Goal: Download file/media

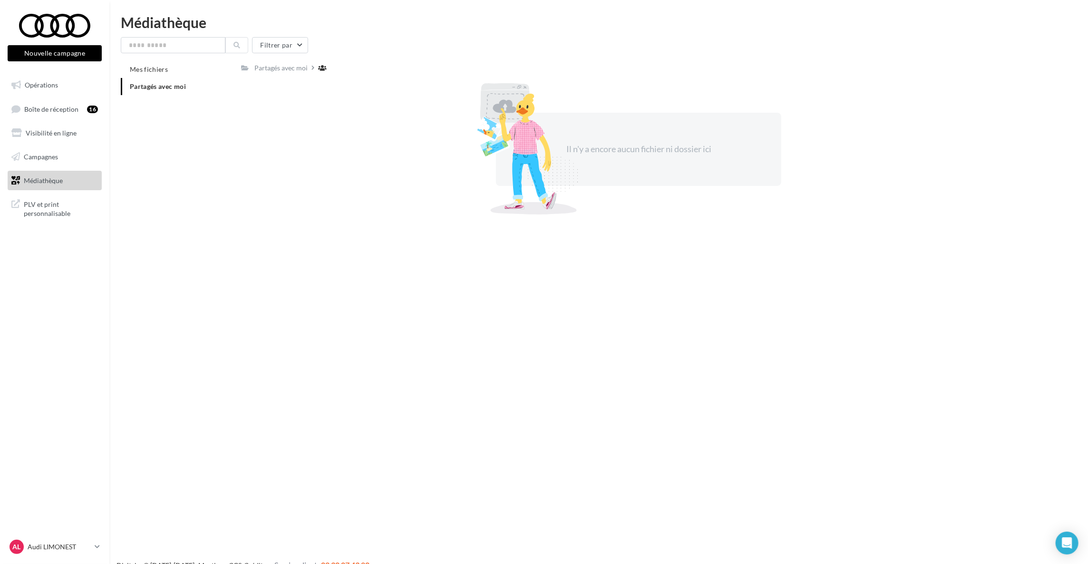
click at [166, 87] on span "Partagés avec moi" at bounding box center [158, 86] width 56 height 8
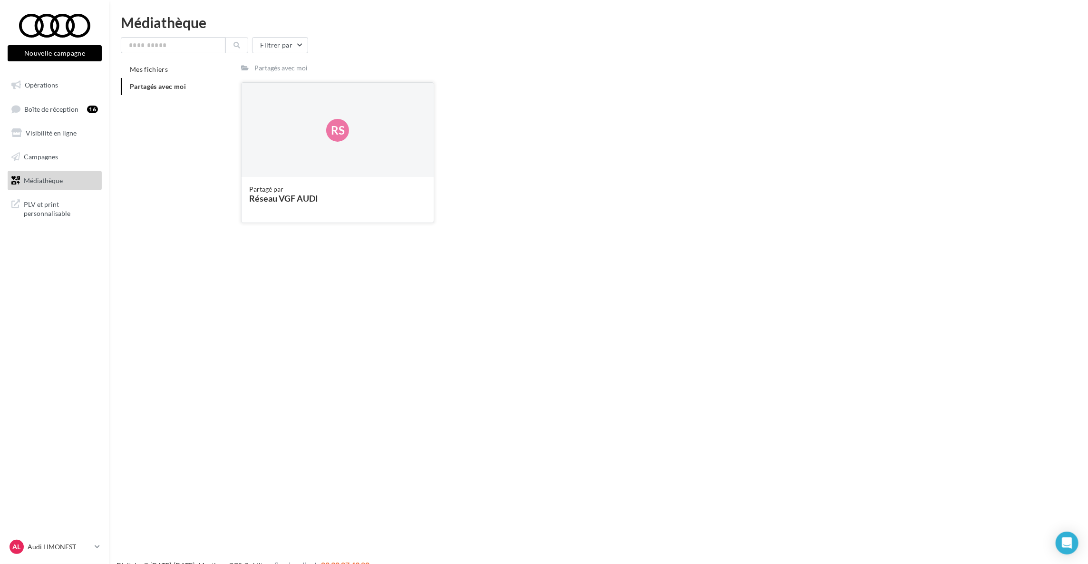
click at [286, 187] on div "Partagé par" at bounding box center [337, 189] width 177 height 10
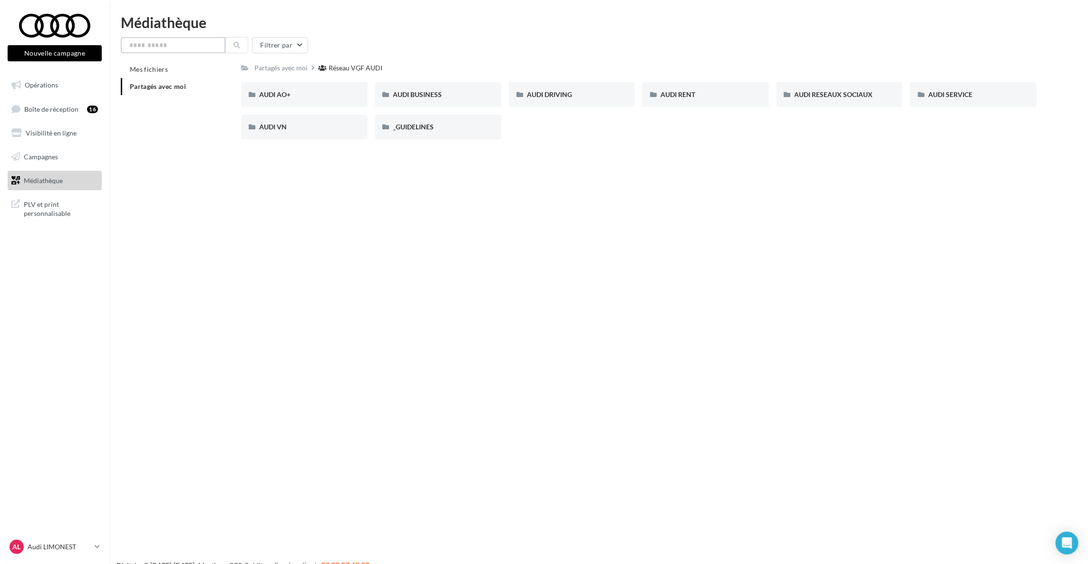
click at [192, 47] on input "text" at bounding box center [173, 45] width 105 height 16
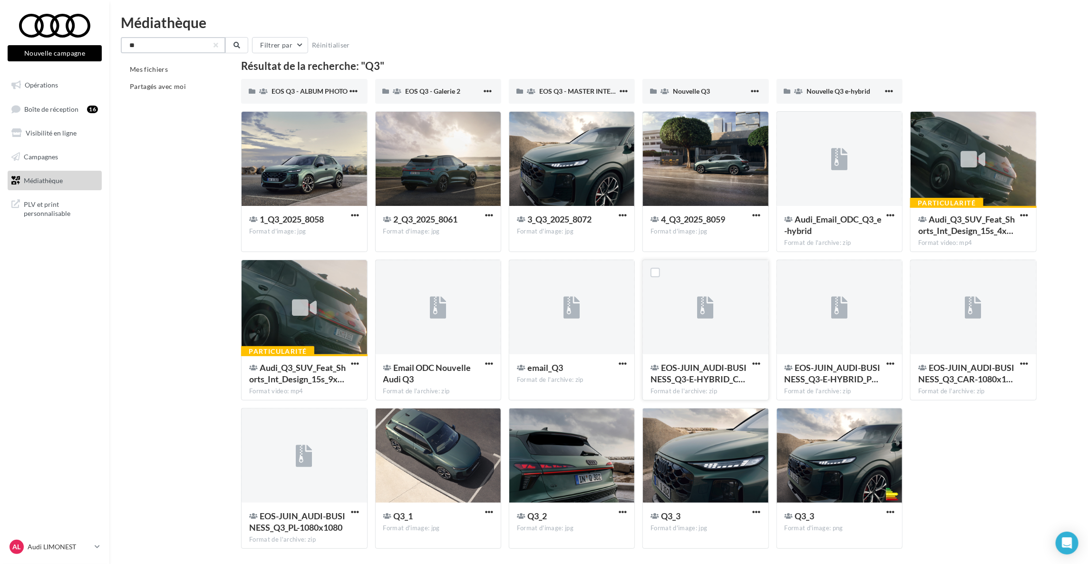
scroll to position [33, 0]
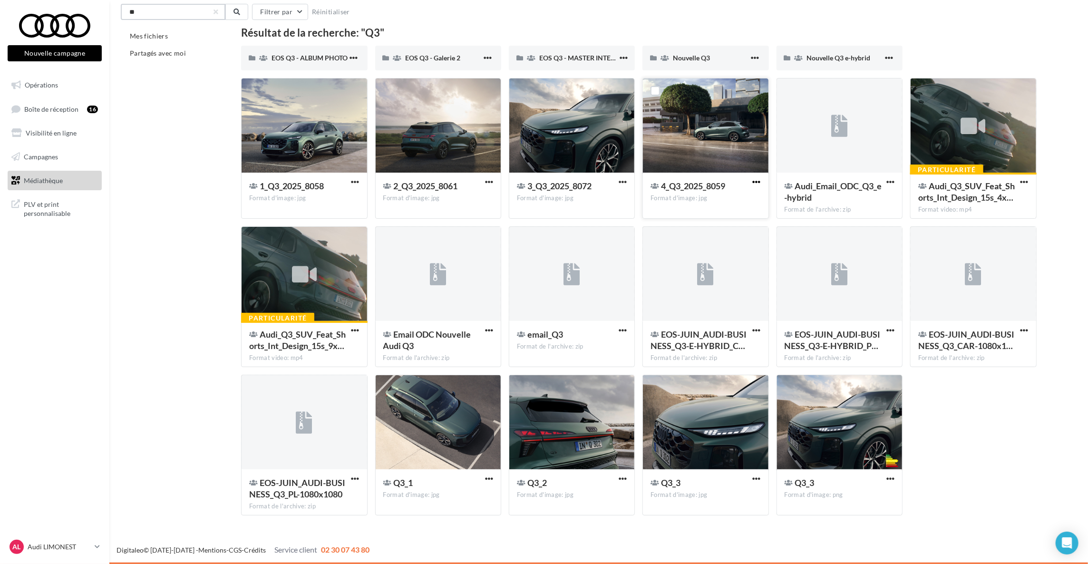
type input "**"
click at [757, 182] on span "button" at bounding box center [757, 182] width 8 height 8
click at [733, 202] on button "Télécharger" at bounding box center [715, 201] width 95 height 25
click at [681, 51] on div "Nouvelle Q3" at bounding box center [705, 58] width 126 height 25
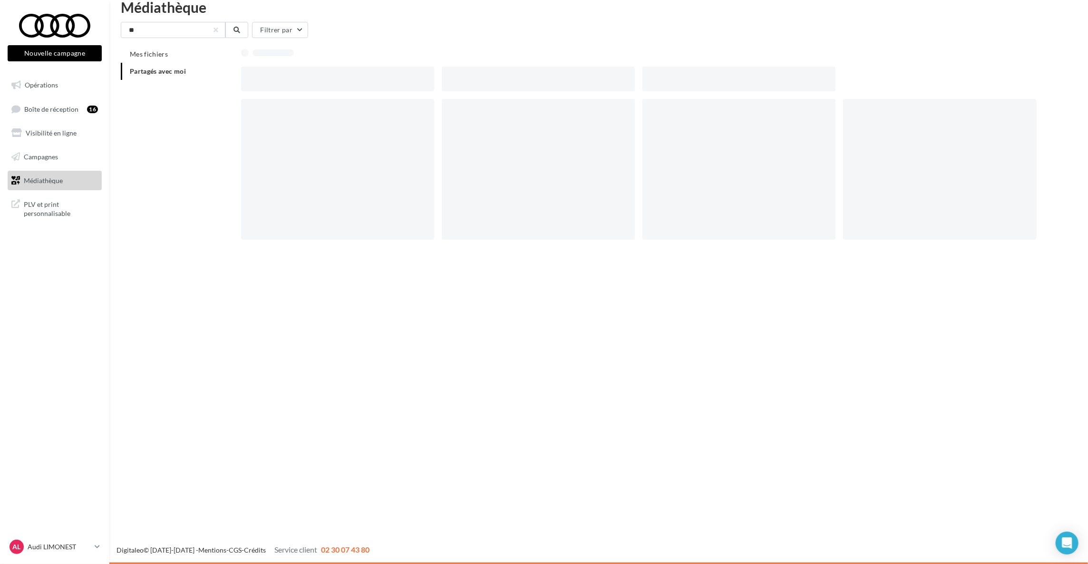
scroll to position [15, 0]
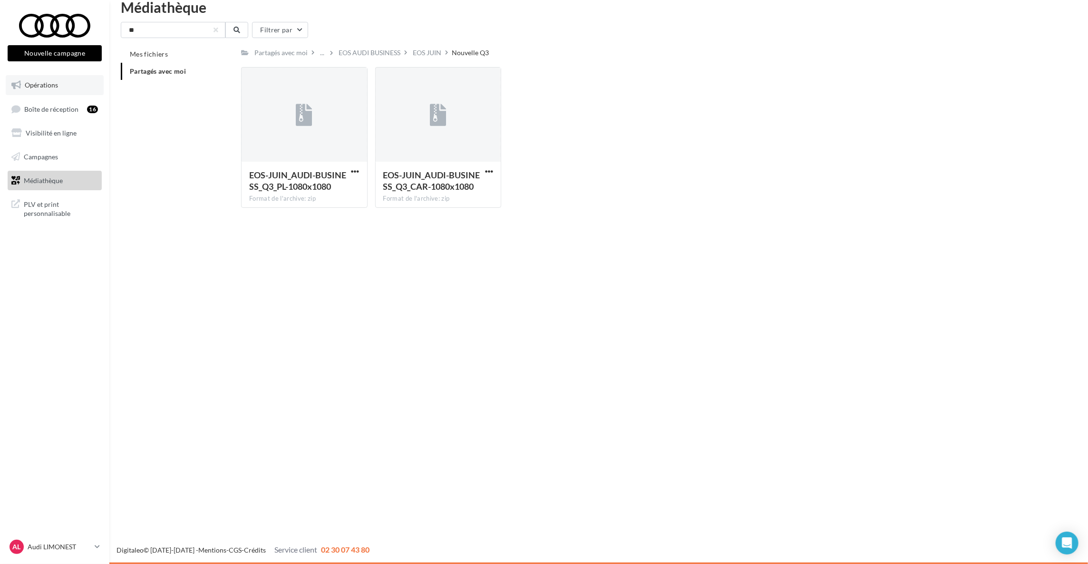
click at [68, 86] on link "Opérations" at bounding box center [55, 85] width 98 height 20
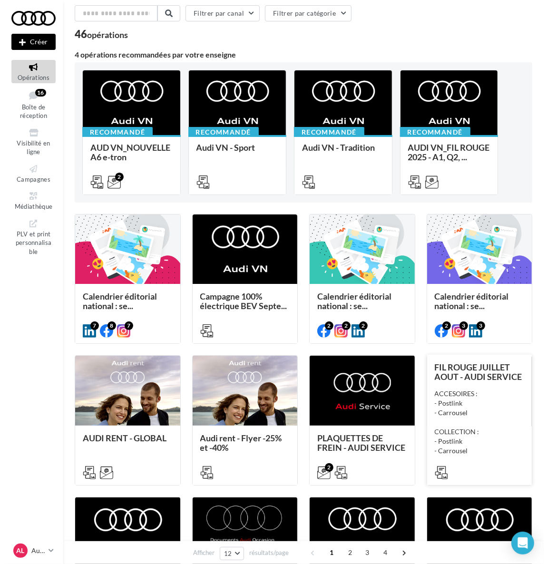
scroll to position [37, 0]
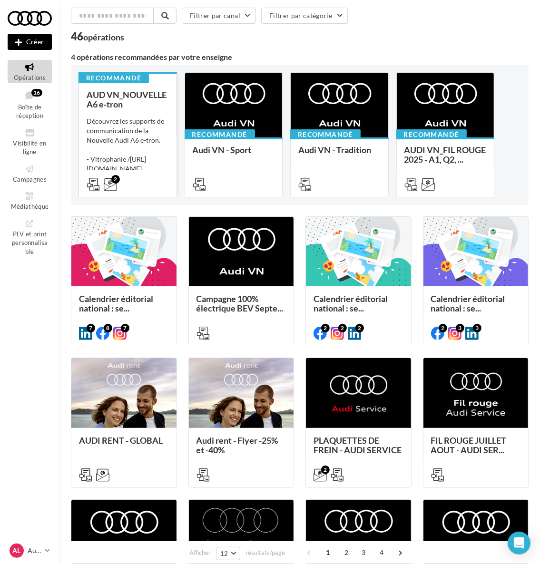
click at [134, 112] on div "AUD VN_NOUVELLE A6 e-tron Découvrez les supports de communication de la Nouvell…" at bounding box center [128, 139] width 82 height 98
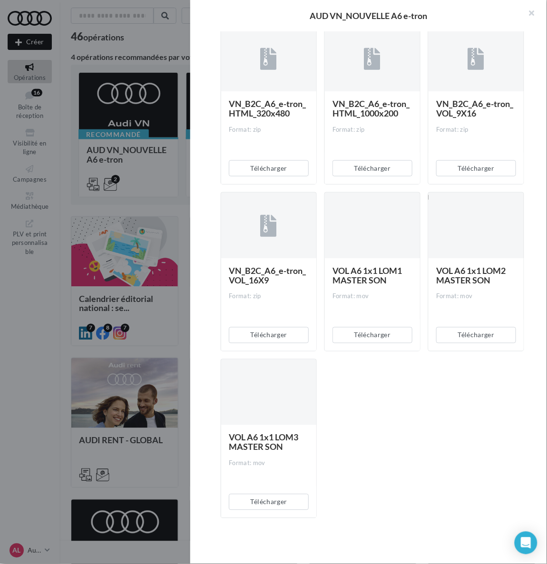
scroll to position [803, 0]
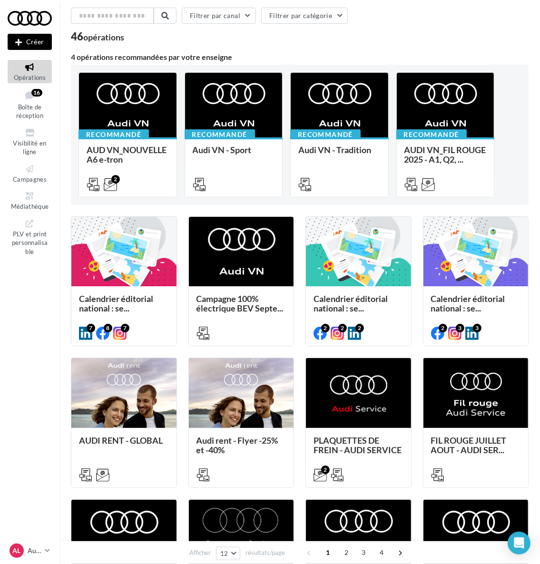
click at [122, 253] on div at bounding box center [123, 252] width 105 height 71
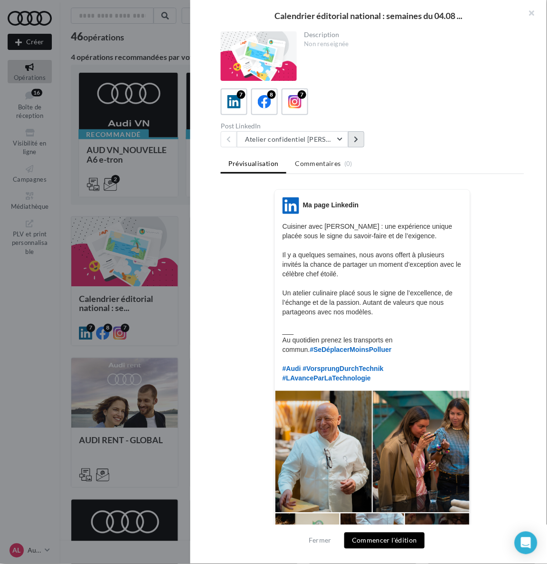
click at [353, 136] on button at bounding box center [356, 139] width 16 height 16
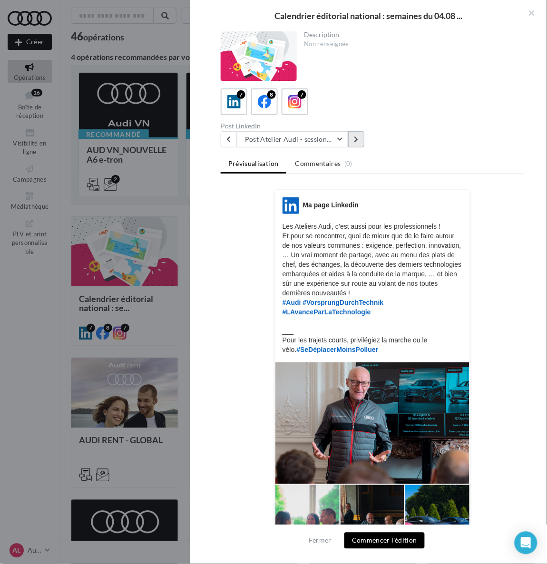
click at [353, 136] on button at bounding box center [356, 139] width 16 height 16
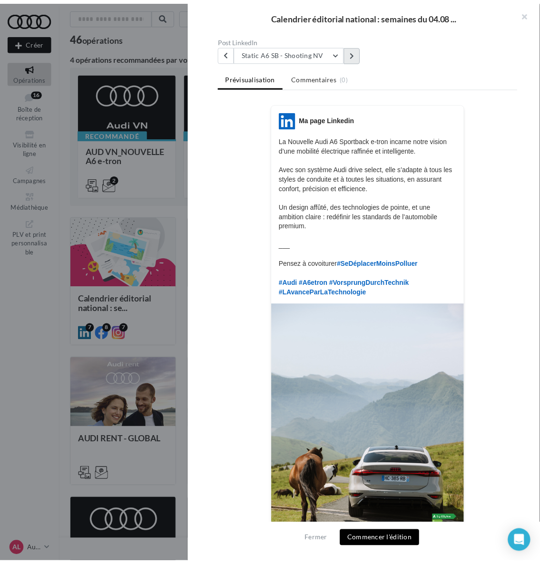
scroll to position [0, 0]
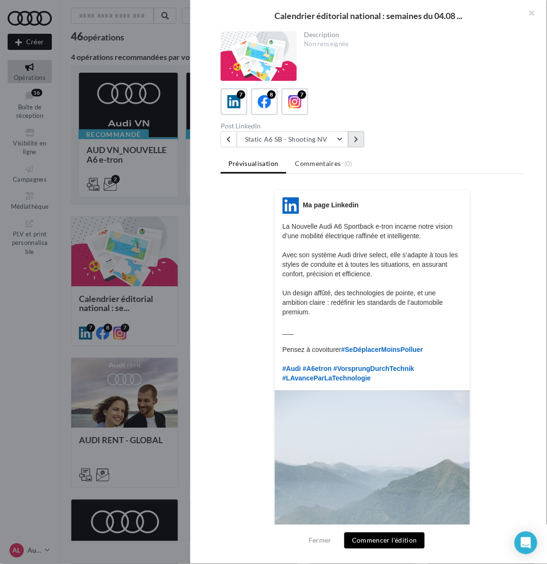
click at [353, 136] on button at bounding box center [356, 139] width 16 height 16
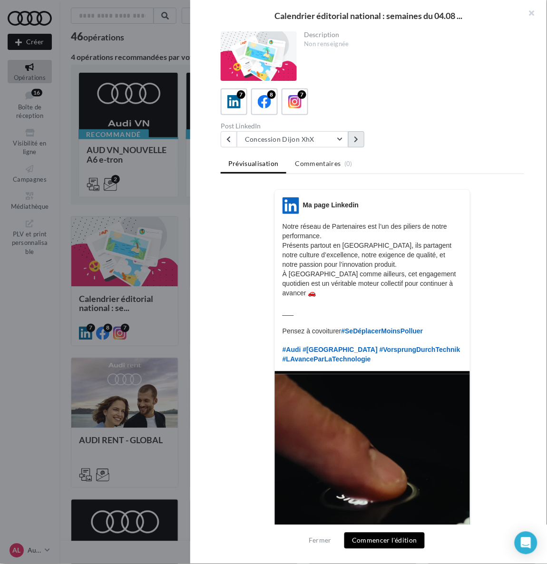
click at [353, 136] on button at bounding box center [356, 139] width 16 height 16
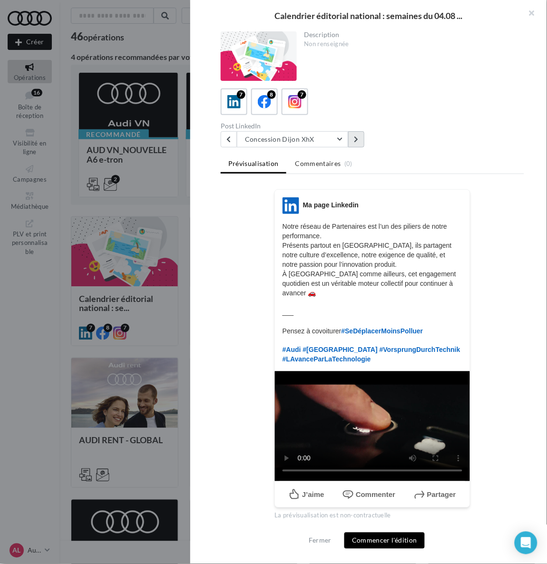
click at [353, 136] on button at bounding box center [356, 139] width 16 height 16
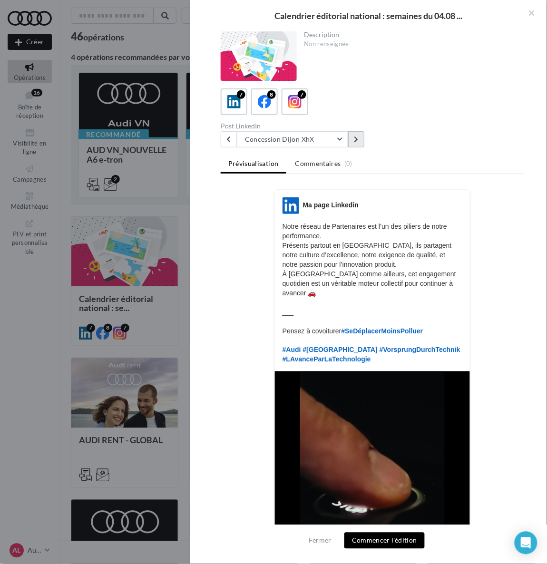
click at [353, 136] on button at bounding box center [356, 139] width 16 height 16
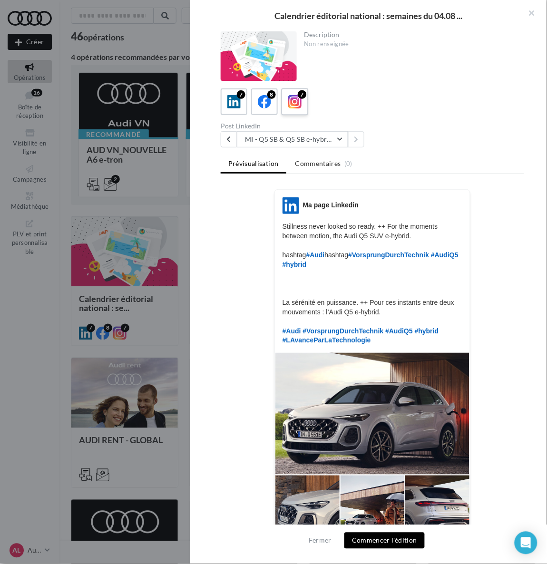
click at [300, 104] on div "7" at bounding box center [295, 102] width 18 height 18
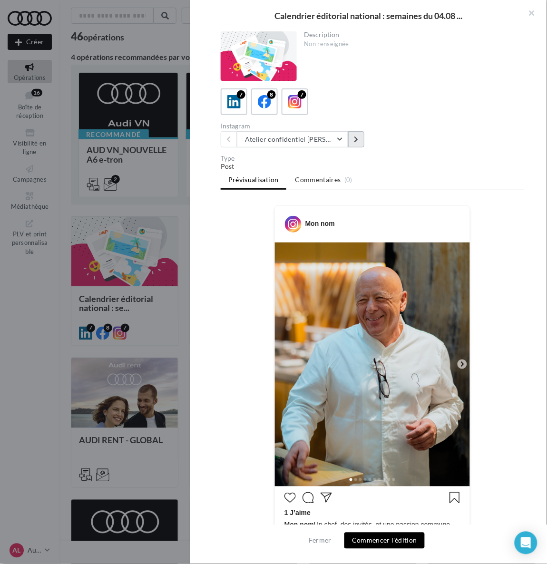
click at [353, 134] on button at bounding box center [356, 139] width 16 height 16
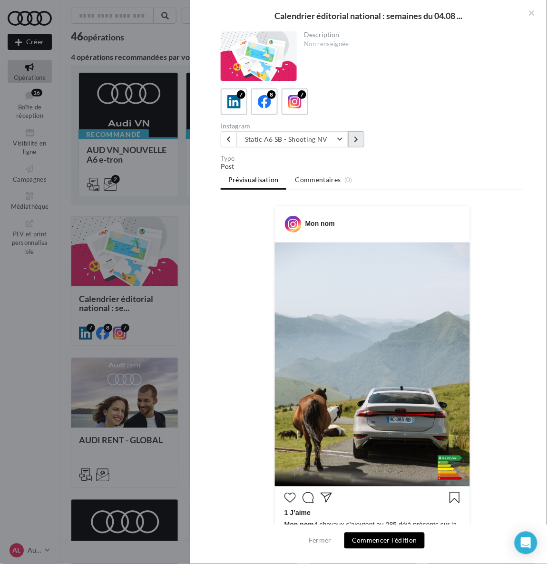
click at [353, 134] on button at bounding box center [356, 139] width 16 height 16
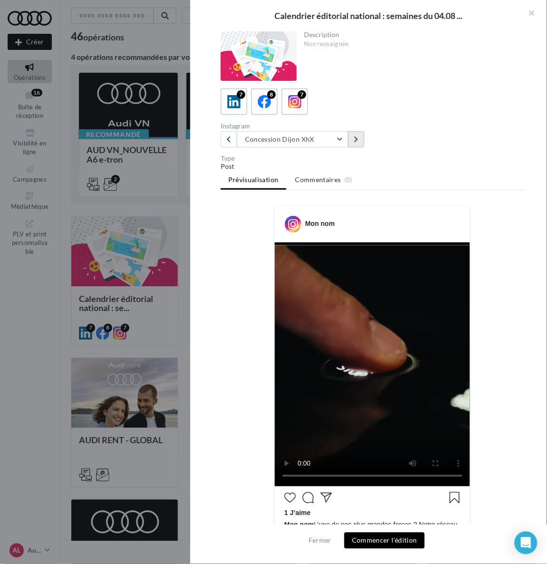
click at [353, 134] on button at bounding box center [356, 139] width 16 height 16
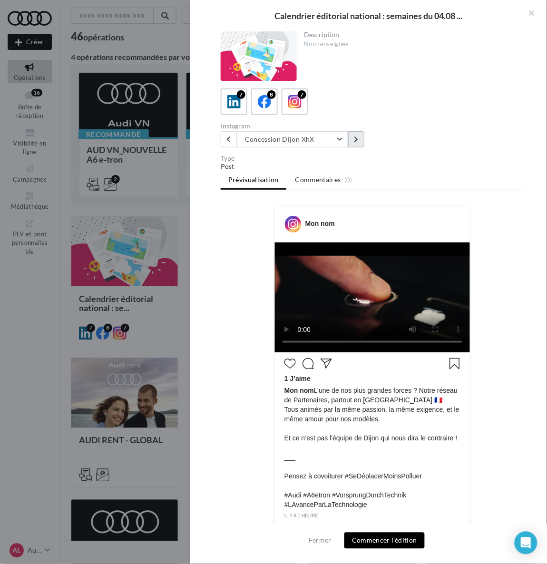
click at [353, 134] on button at bounding box center [356, 139] width 16 height 16
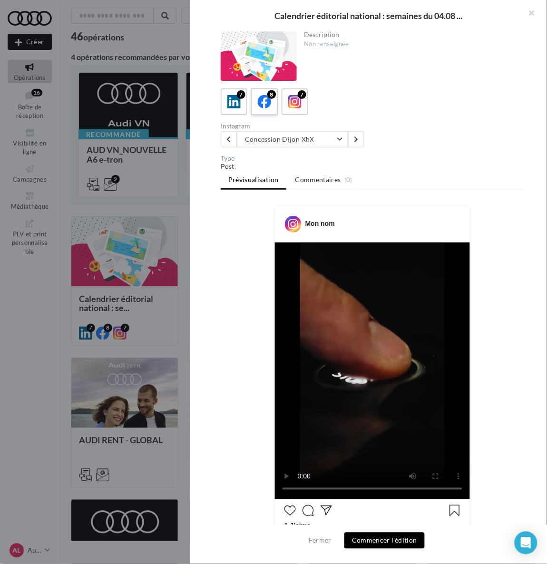
click at [264, 96] on icon at bounding box center [265, 102] width 14 height 14
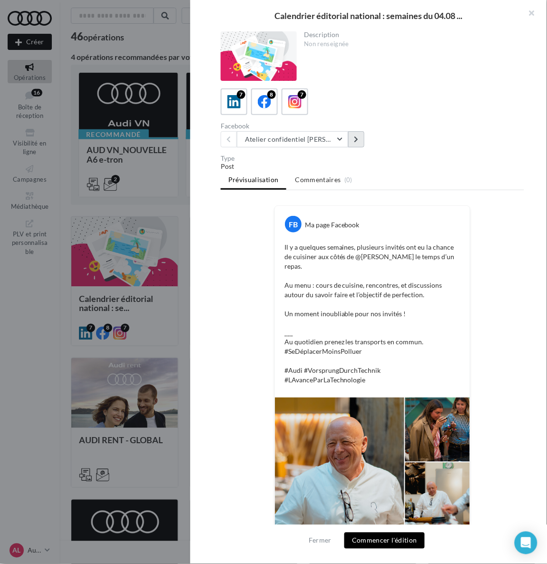
click at [356, 144] on button at bounding box center [356, 139] width 16 height 16
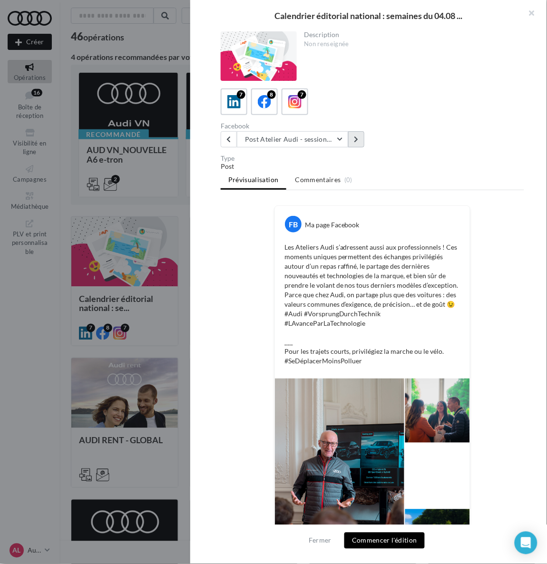
click at [356, 144] on button at bounding box center [356, 139] width 16 height 16
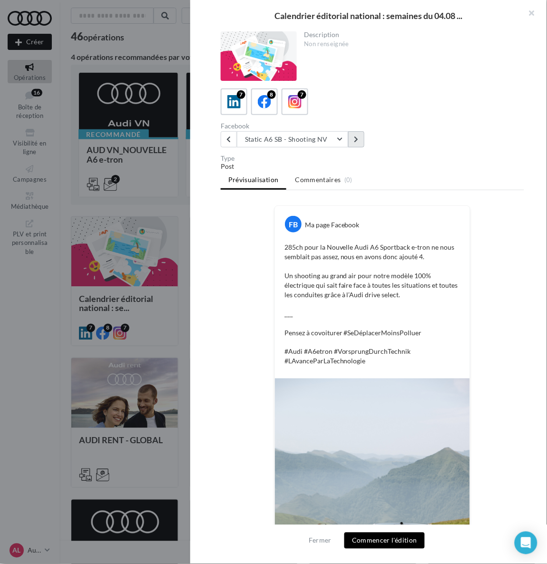
click at [356, 144] on button at bounding box center [356, 139] width 16 height 16
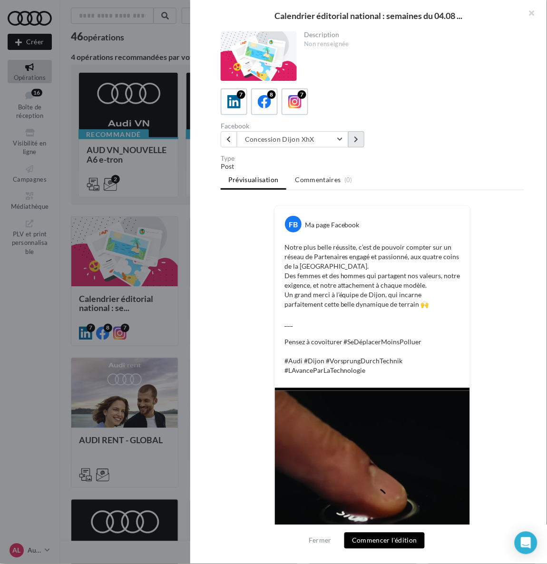
click at [356, 144] on button at bounding box center [356, 139] width 16 height 16
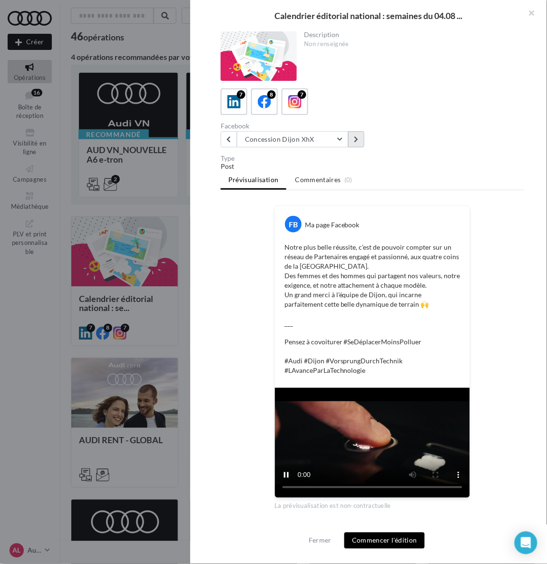
click at [356, 144] on button at bounding box center [356, 139] width 16 height 16
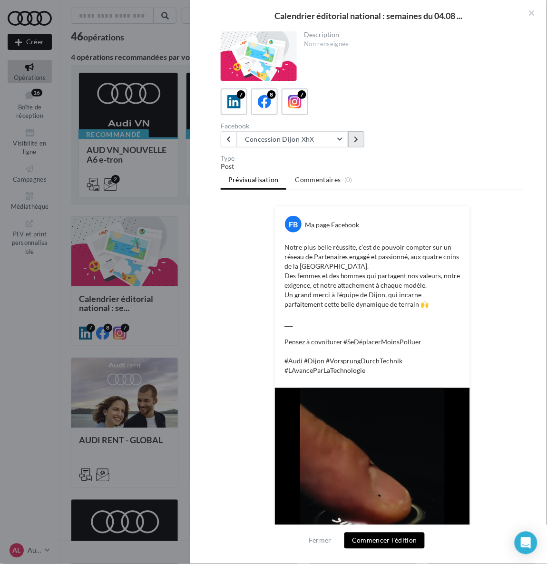
click at [356, 144] on button at bounding box center [356, 139] width 16 height 16
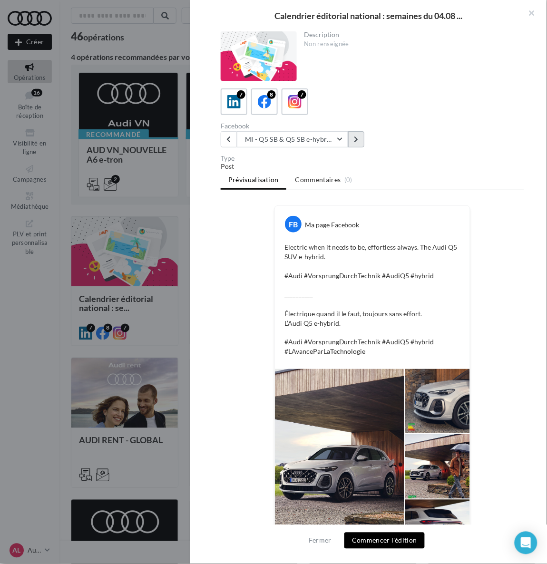
click at [356, 144] on button at bounding box center [356, 139] width 16 height 16
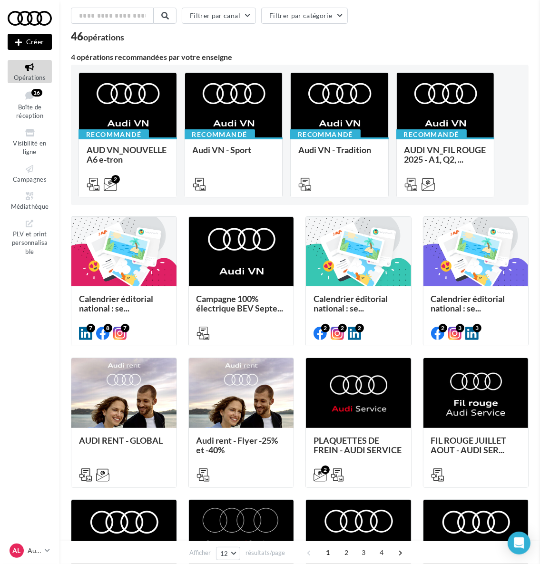
click at [31, 142] on span "Visibilité en ligne" at bounding box center [29, 147] width 33 height 17
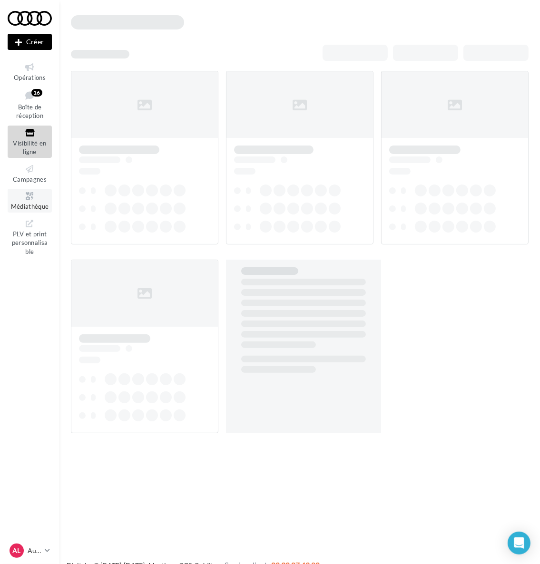
click at [33, 204] on span "Médiathèque" at bounding box center [30, 207] width 38 height 8
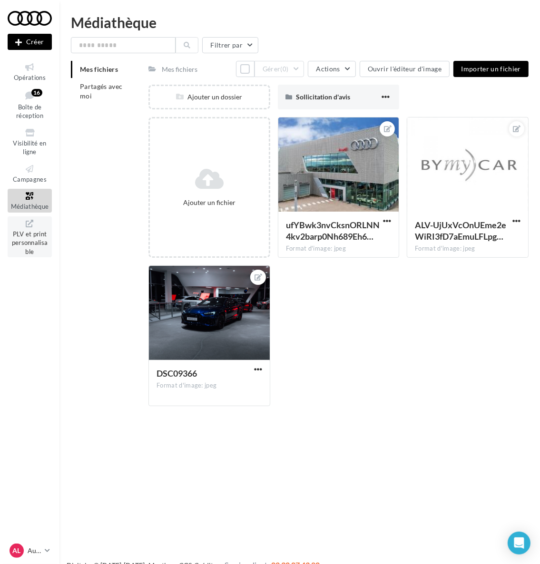
click at [35, 250] on link "PLV et print personnalisable" at bounding box center [30, 236] width 44 height 41
